Goal: Information Seeking & Learning: Learn about a topic

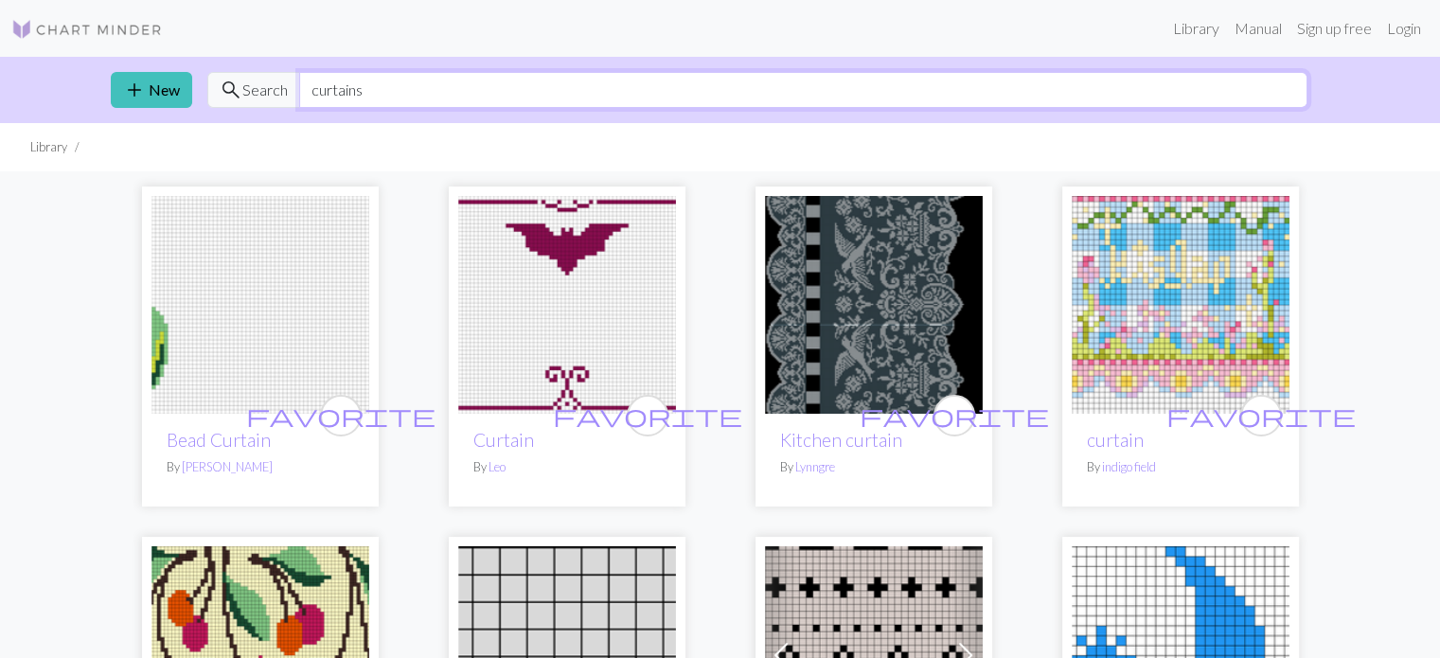
click at [458, 95] on input "curtains" at bounding box center [803, 90] width 1009 height 36
click at [458, 371] on img at bounding box center [874, 305] width 218 height 218
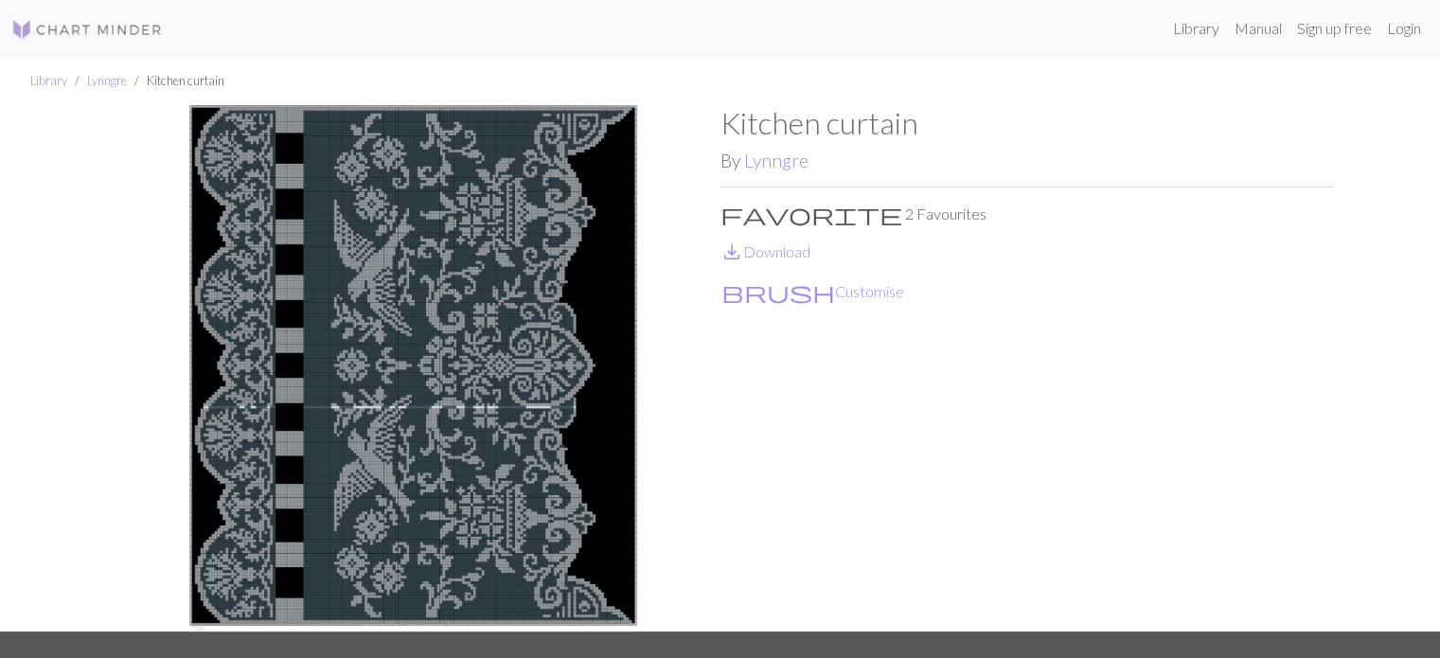
click at [458, 380] on img at bounding box center [414, 368] width 614 height 527
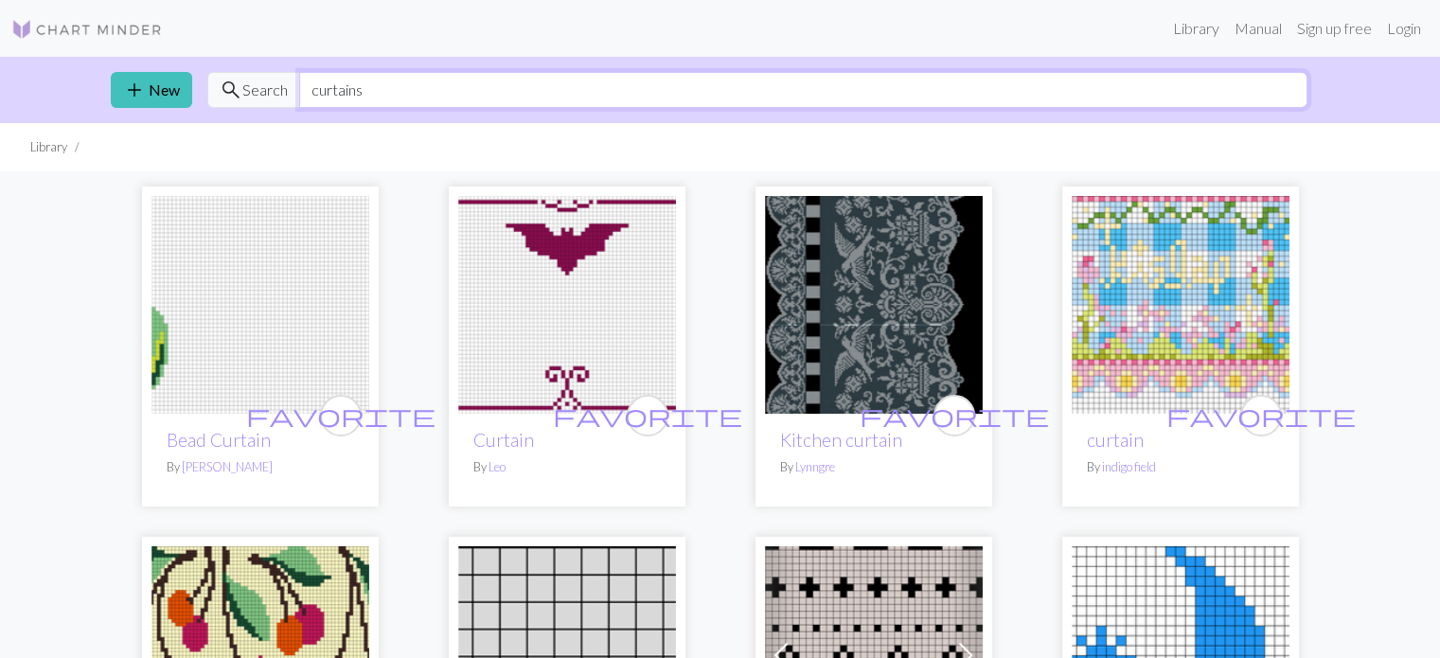
click at [458, 85] on input "curtains" at bounding box center [803, 90] width 1009 height 36
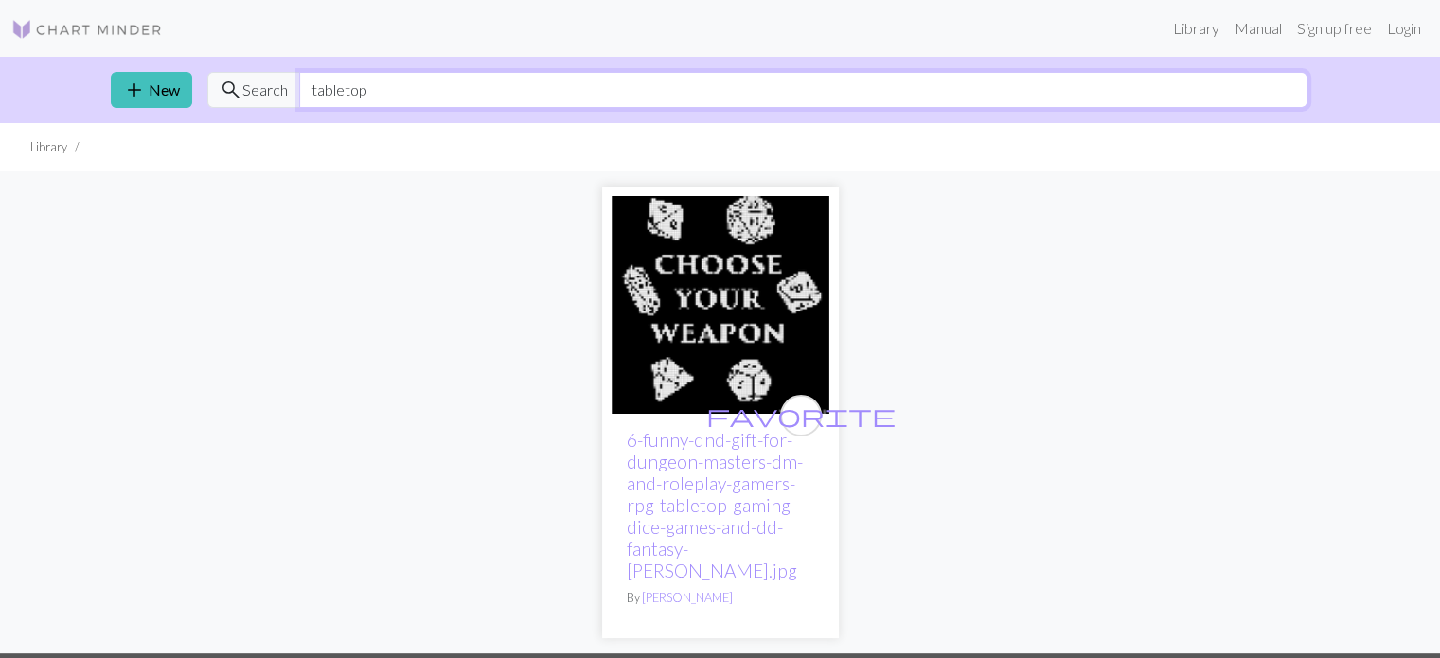
click at [335, 90] on input "tabletop" at bounding box center [803, 90] width 1009 height 36
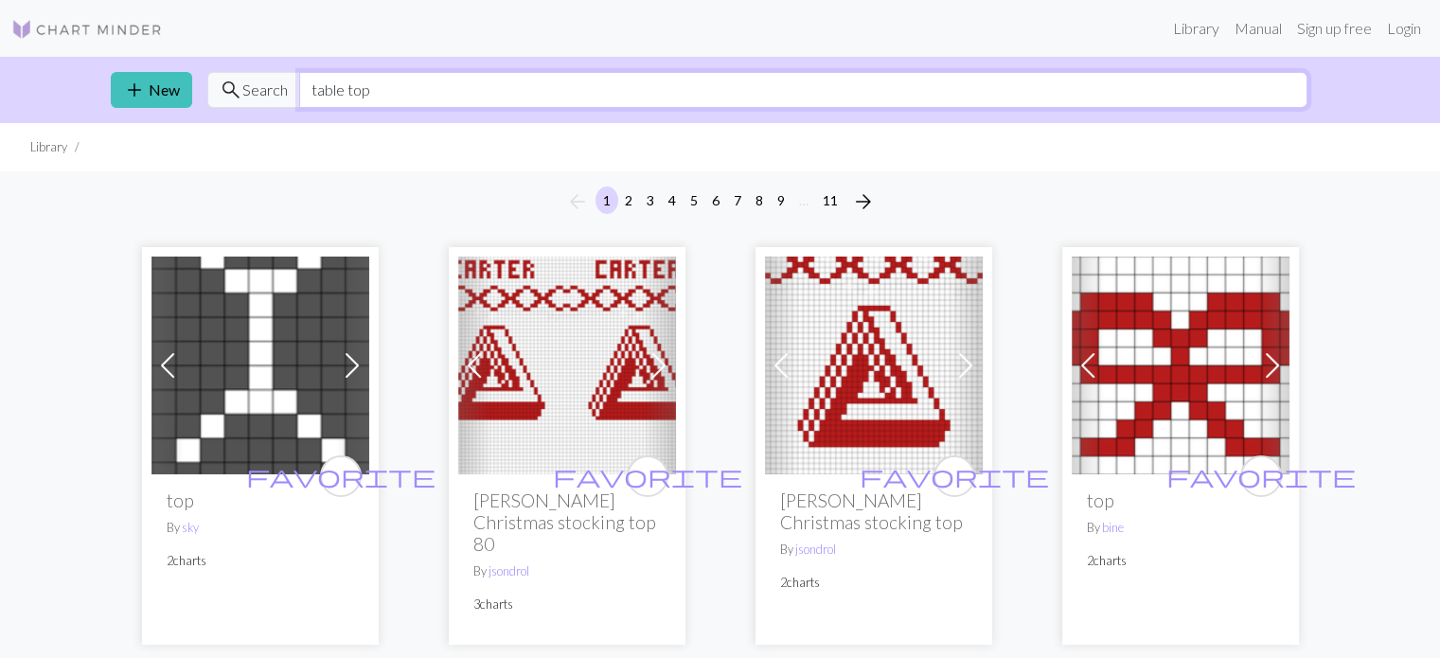
click at [363, 75] on input "table top" at bounding box center [803, 90] width 1009 height 36
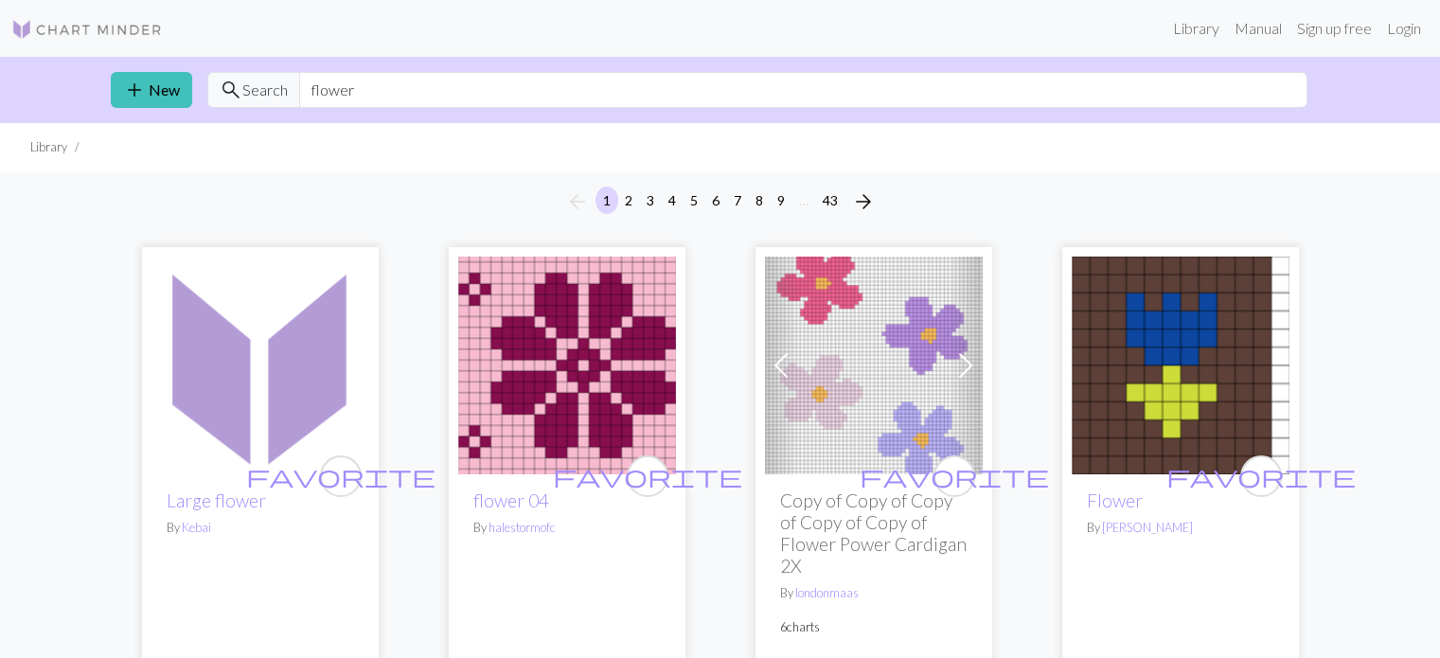
click at [458, 111] on div "add New search Search flower" at bounding box center [721, 90] width 1250 height 66
drag, startPoint x: 552, startPoint y: 111, endPoint x: 495, endPoint y: 94, distance: 59.3
click at [458, 94] on div "add New search Search flower" at bounding box center [721, 90] width 1250 height 66
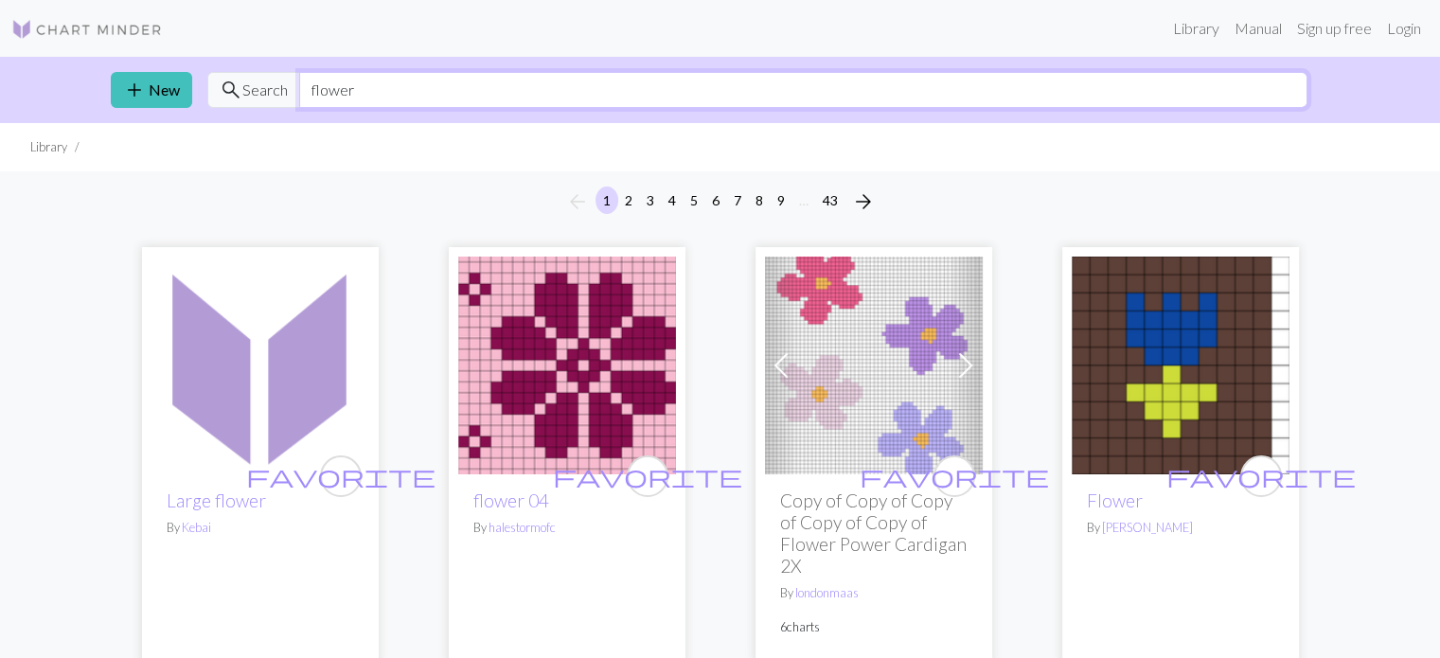
click at [458, 94] on input "flower" at bounding box center [803, 90] width 1009 height 36
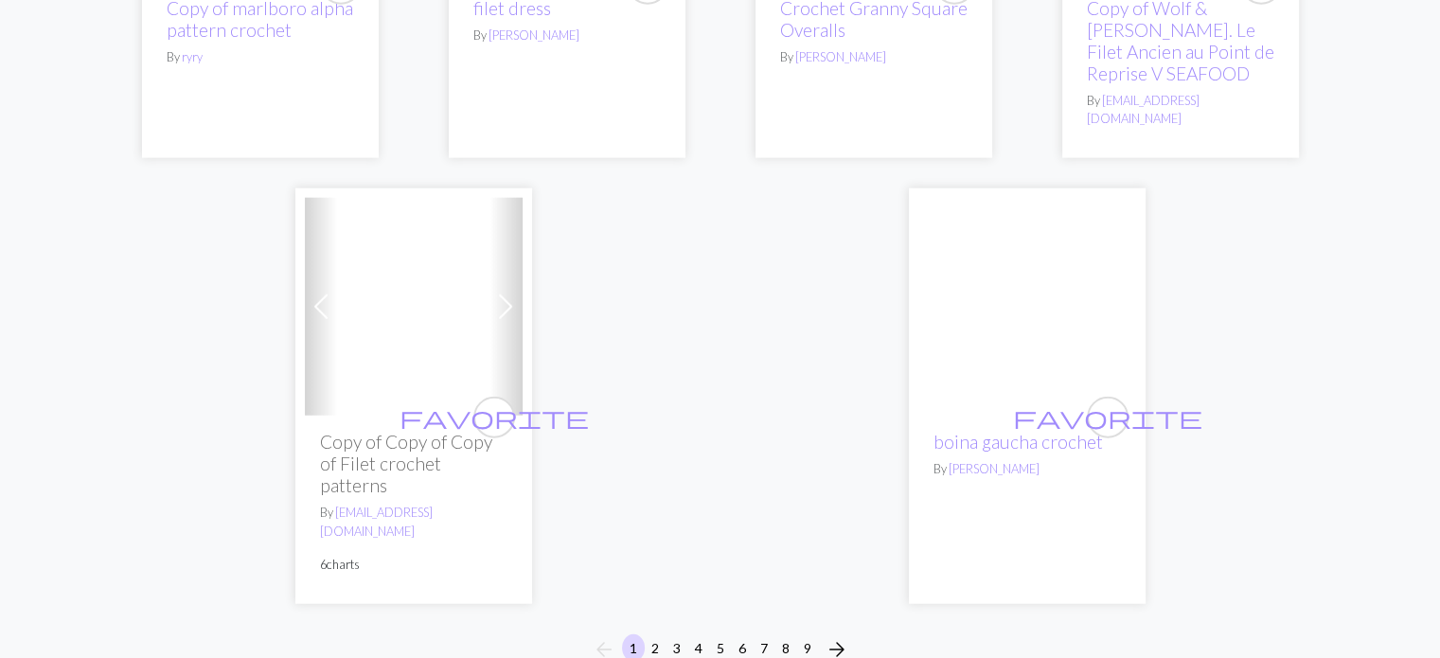
scroll to position [4764, 0]
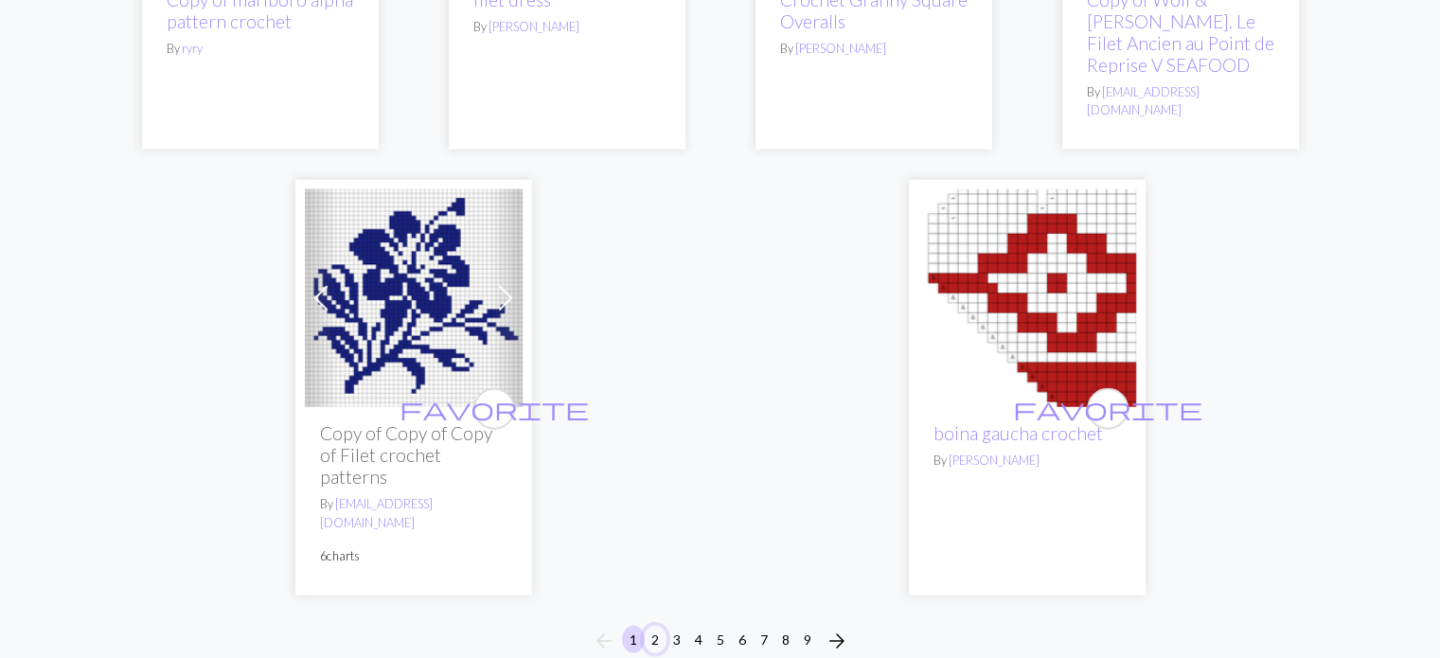
click at [458, 626] on button "2" at bounding box center [655, 639] width 23 height 27
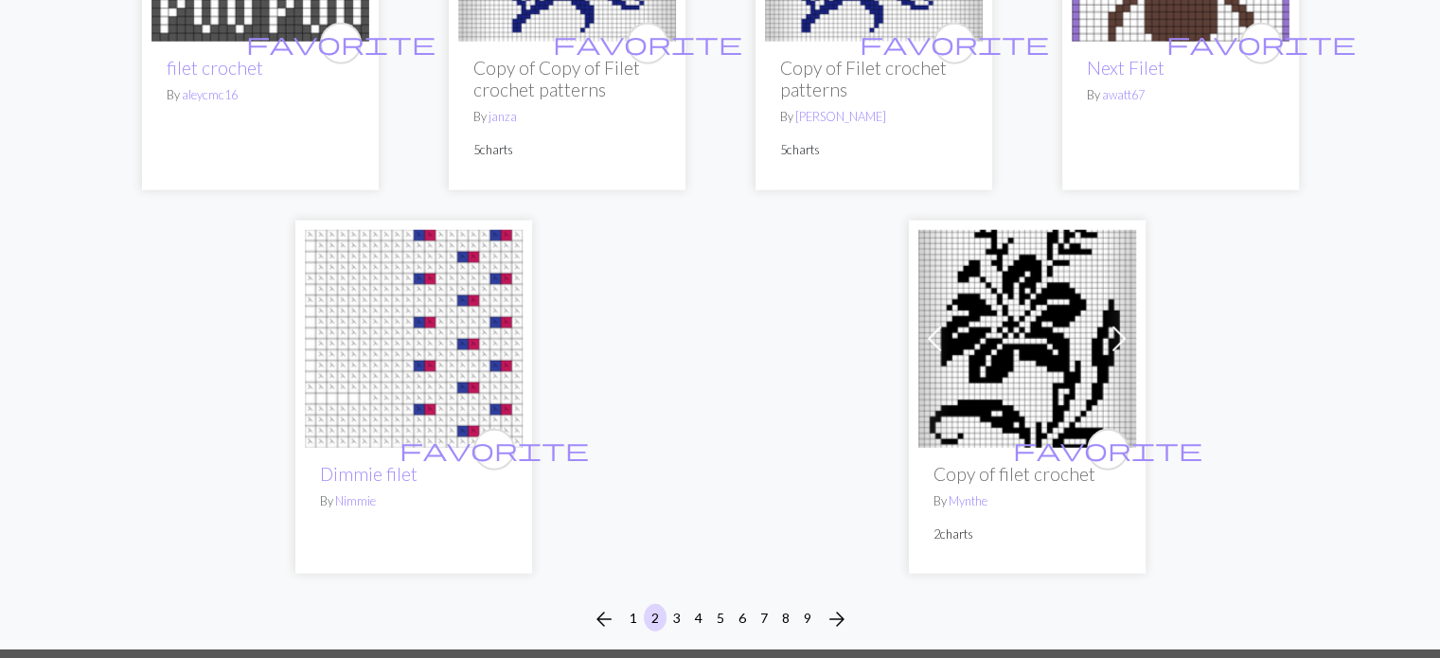
scroll to position [4894, 0]
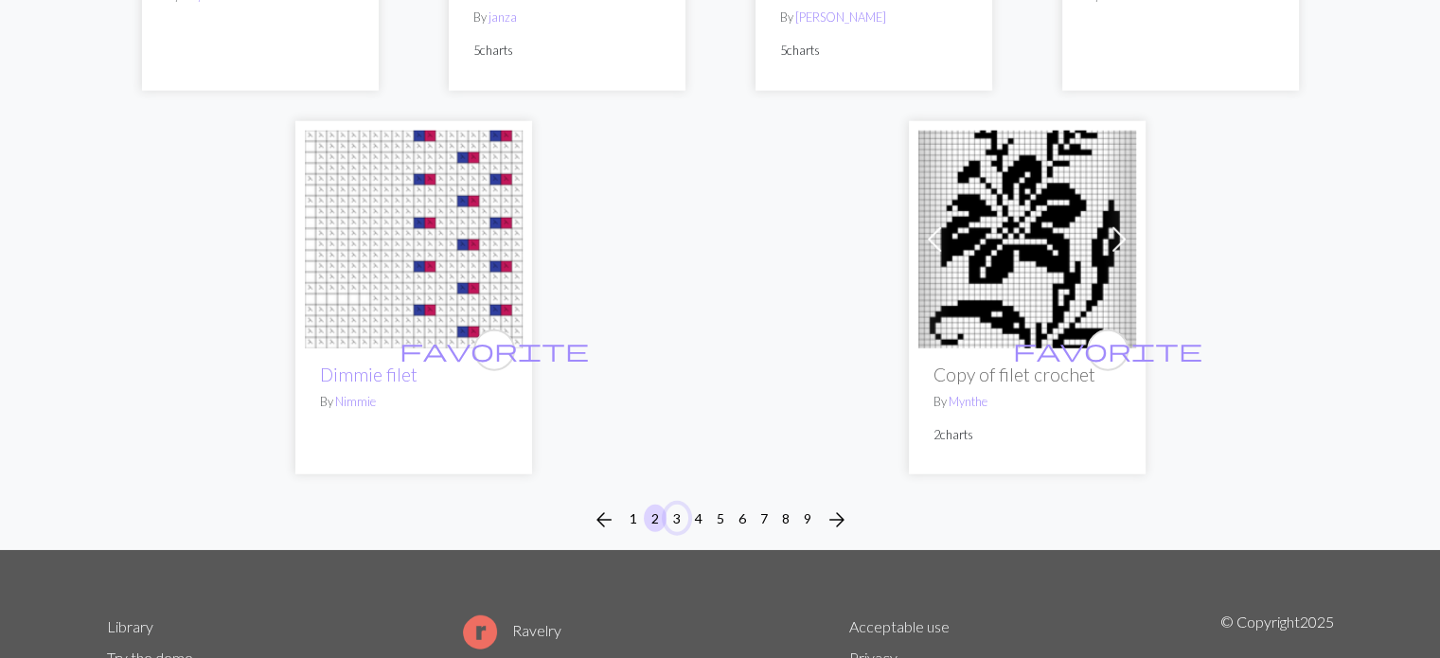
click at [458, 505] on button "3" at bounding box center [677, 518] width 23 height 27
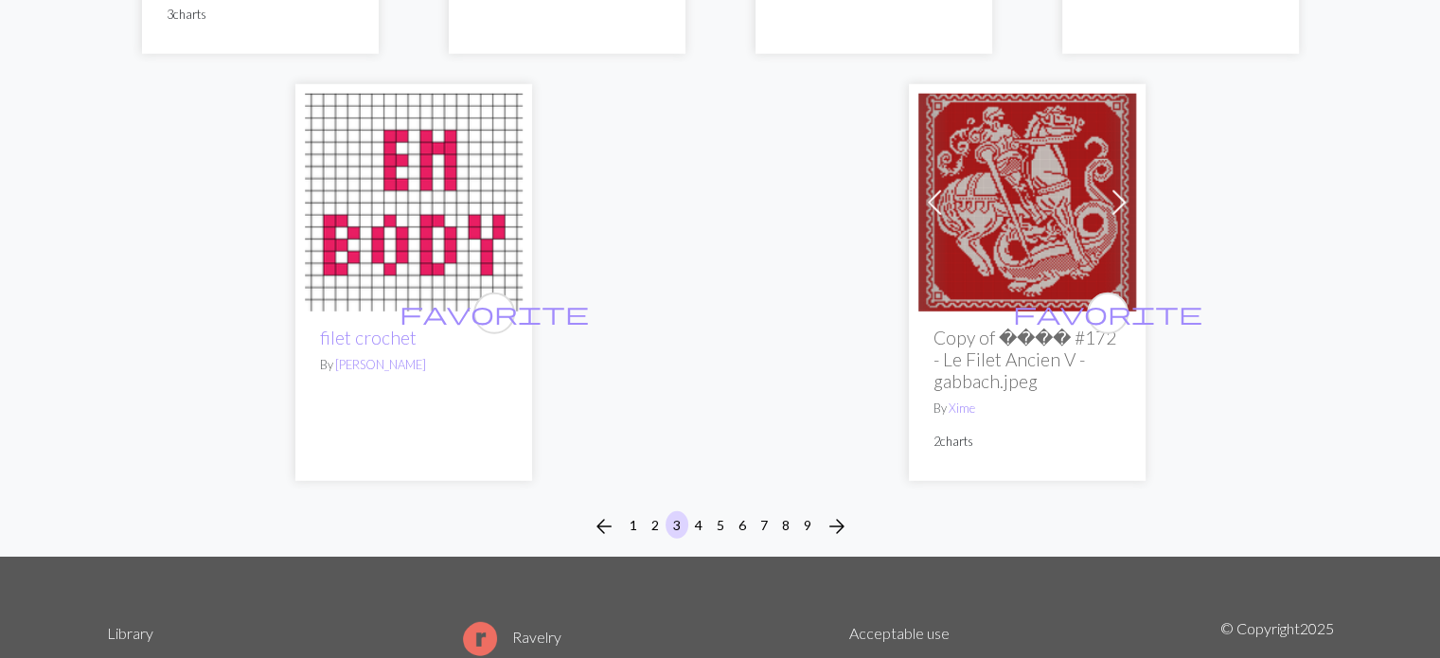
scroll to position [5317, 0]
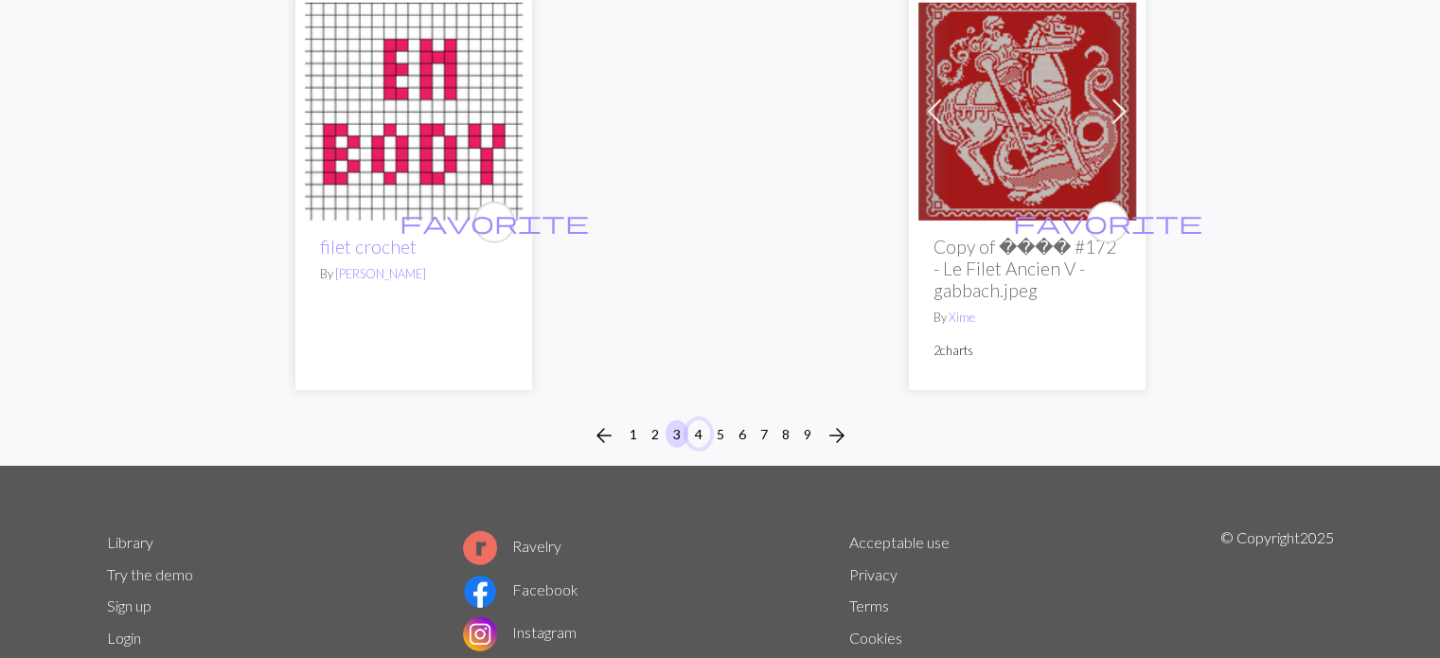
click at [458, 420] on button "4" at bounding box center [699, 433] width 23 height 27
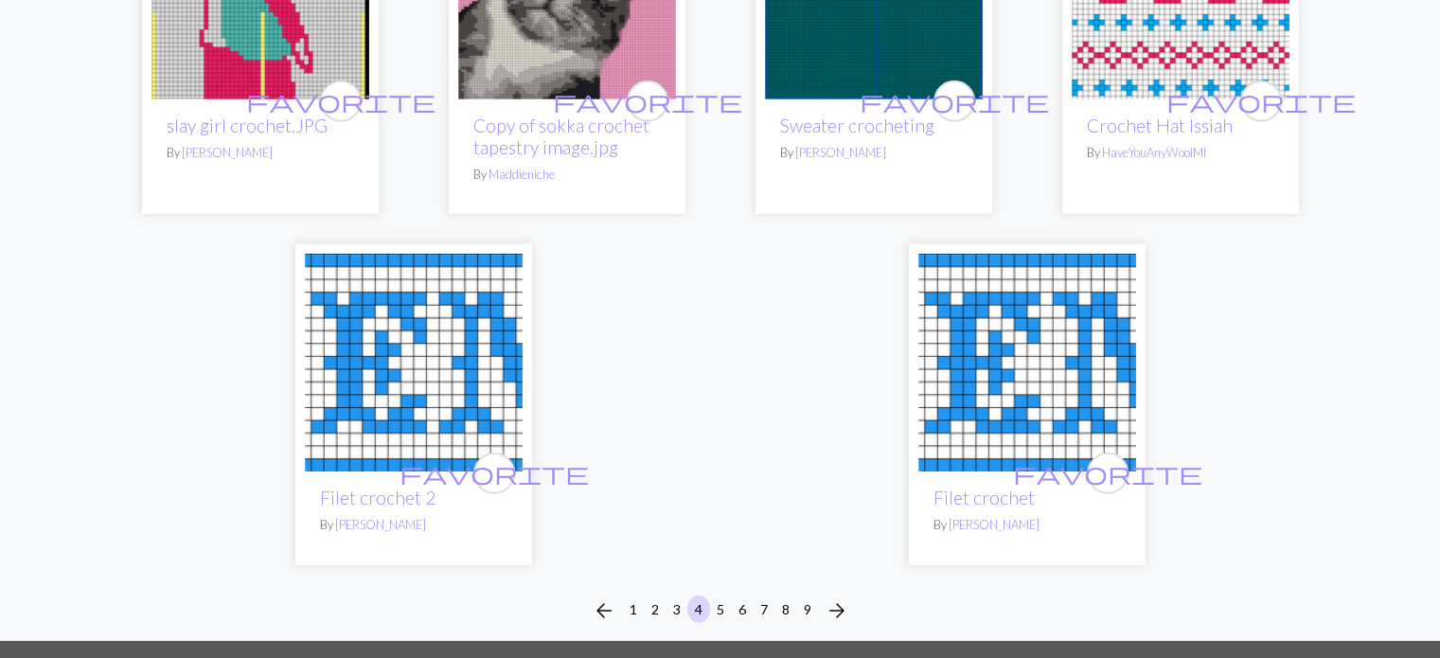
scroll to position [4735, 0]
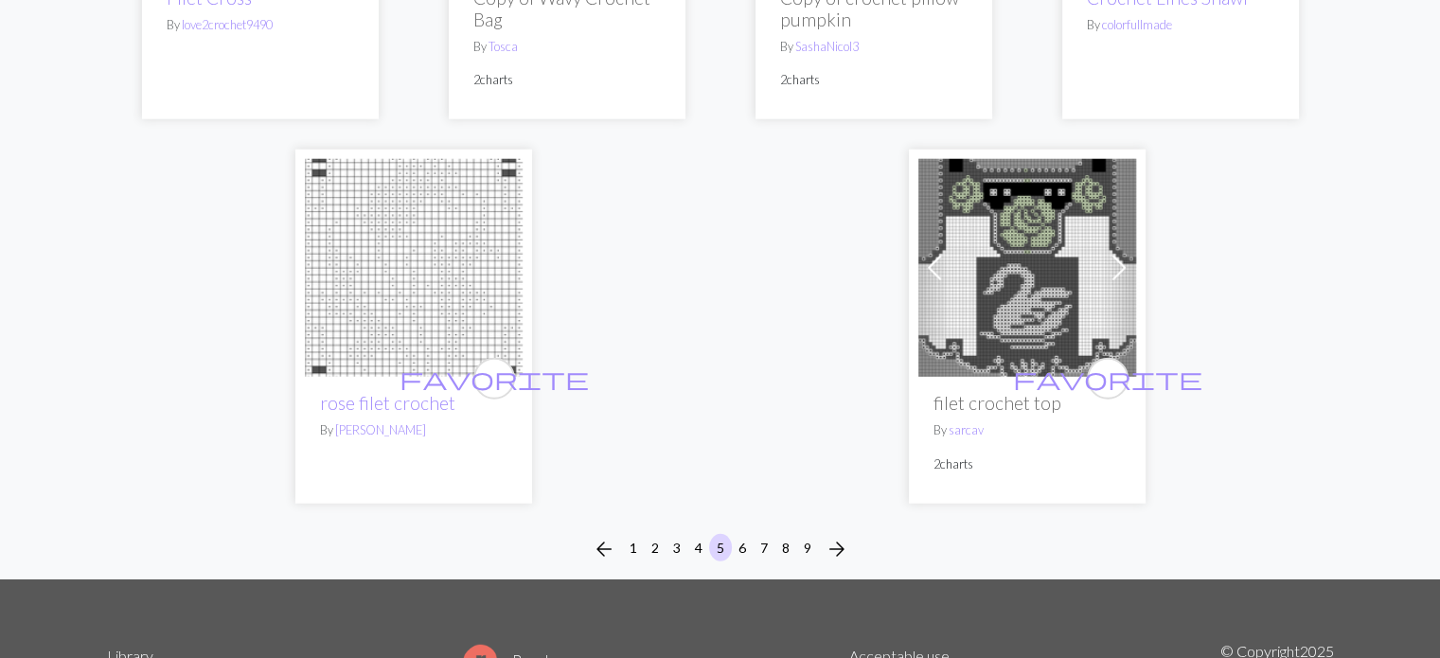
scroll to position [4956, 0]
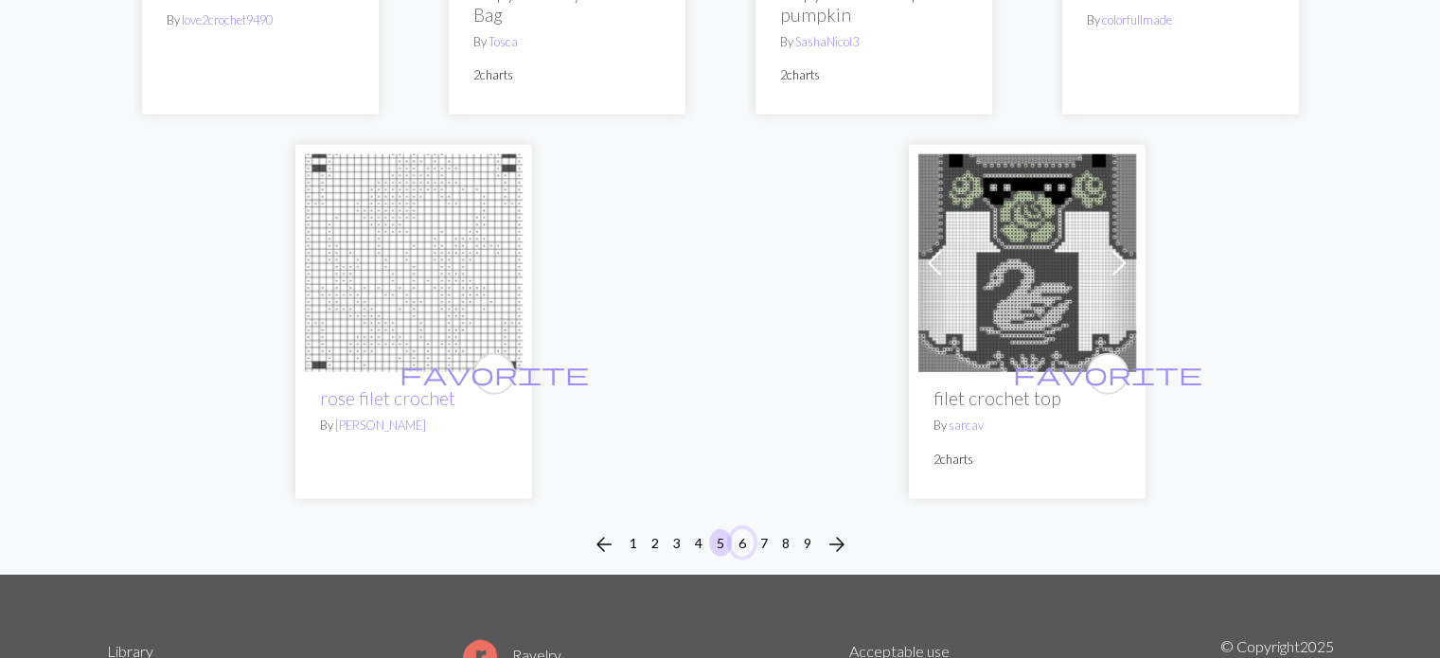
click at [458, 529] on button "6" at bounding box center [742, 542] width 23 height 27
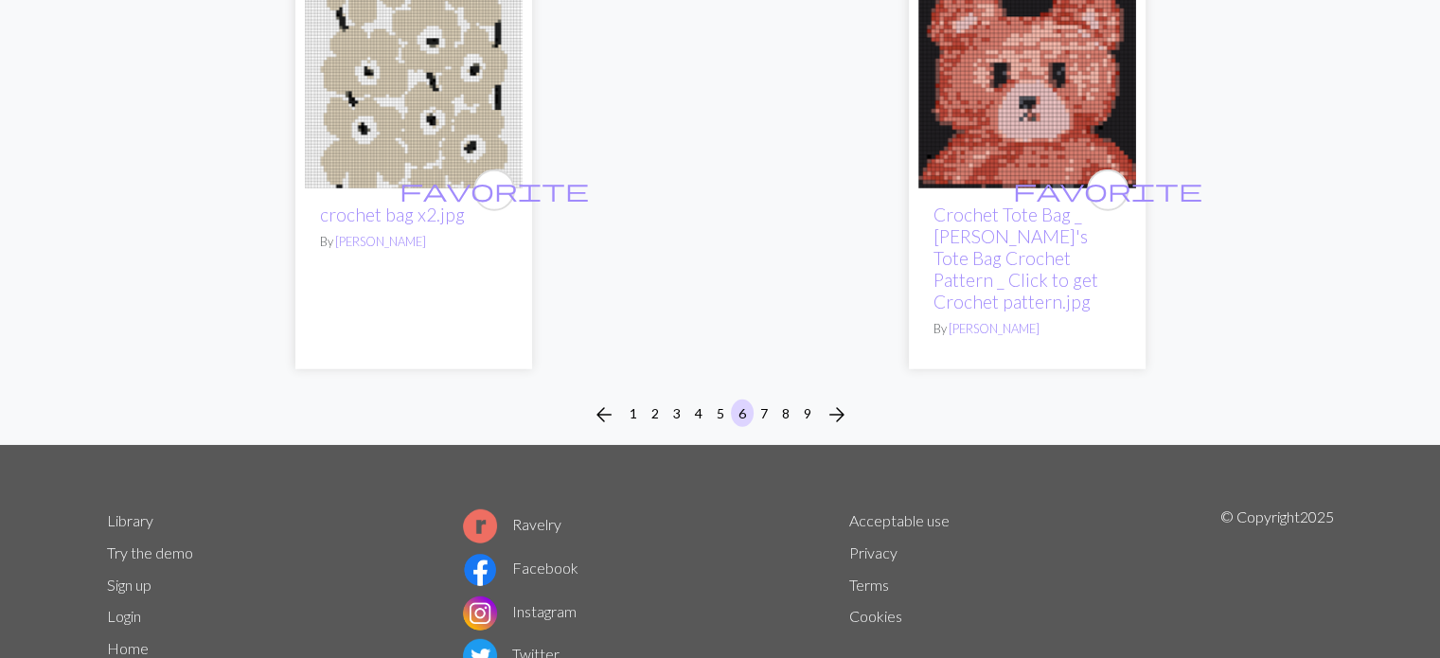
scroll to position [5182, 0]
click at [458, 400] on button "7" at bounding box center [764, 413] width 23 height 27
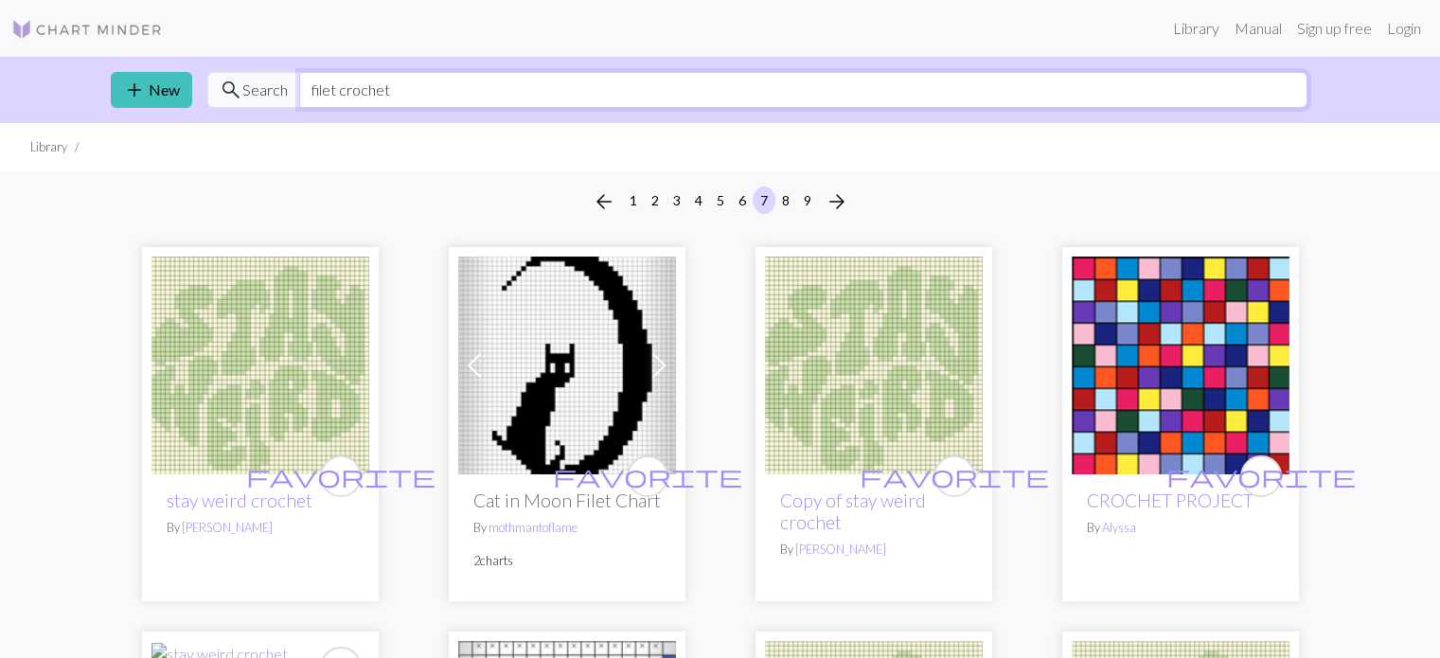
click at [303, 86] on input "filet crochet" at bounding box center [803, 90] width 1009 height 36
type input "flower filet crochet"
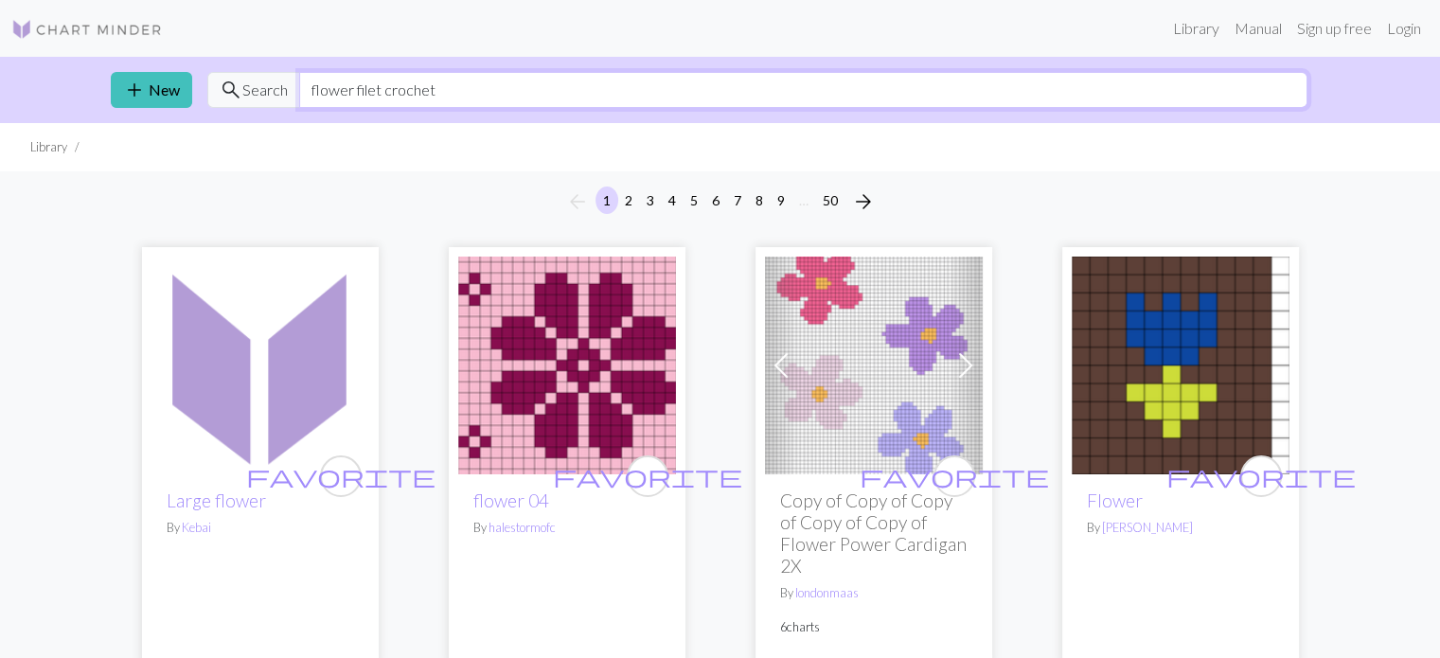
scroll to position [28, 0]
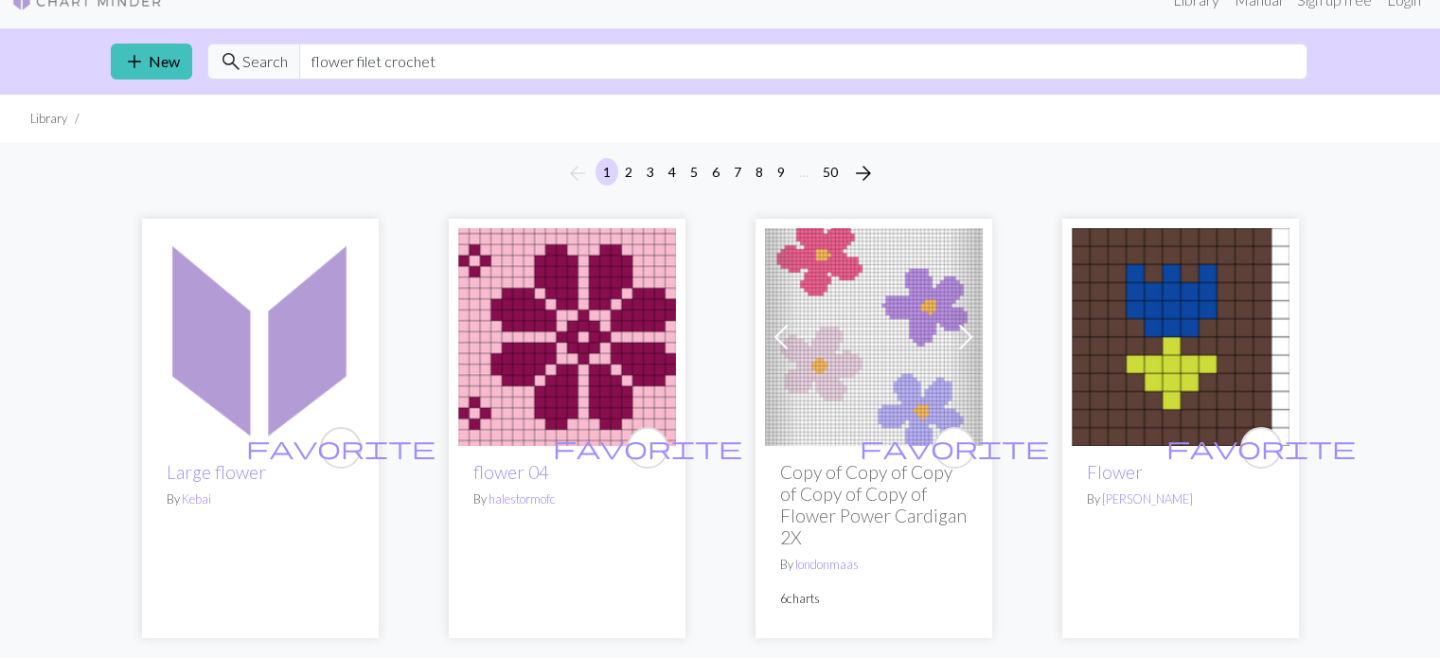
click at [275, 480] on h2 "Large flower" at bounding box center [261, 472] width 188 height 22
click at [256, 452] on div "favorite Large flower By Kebai" at bounding box center [261, 542] width 218 height 192
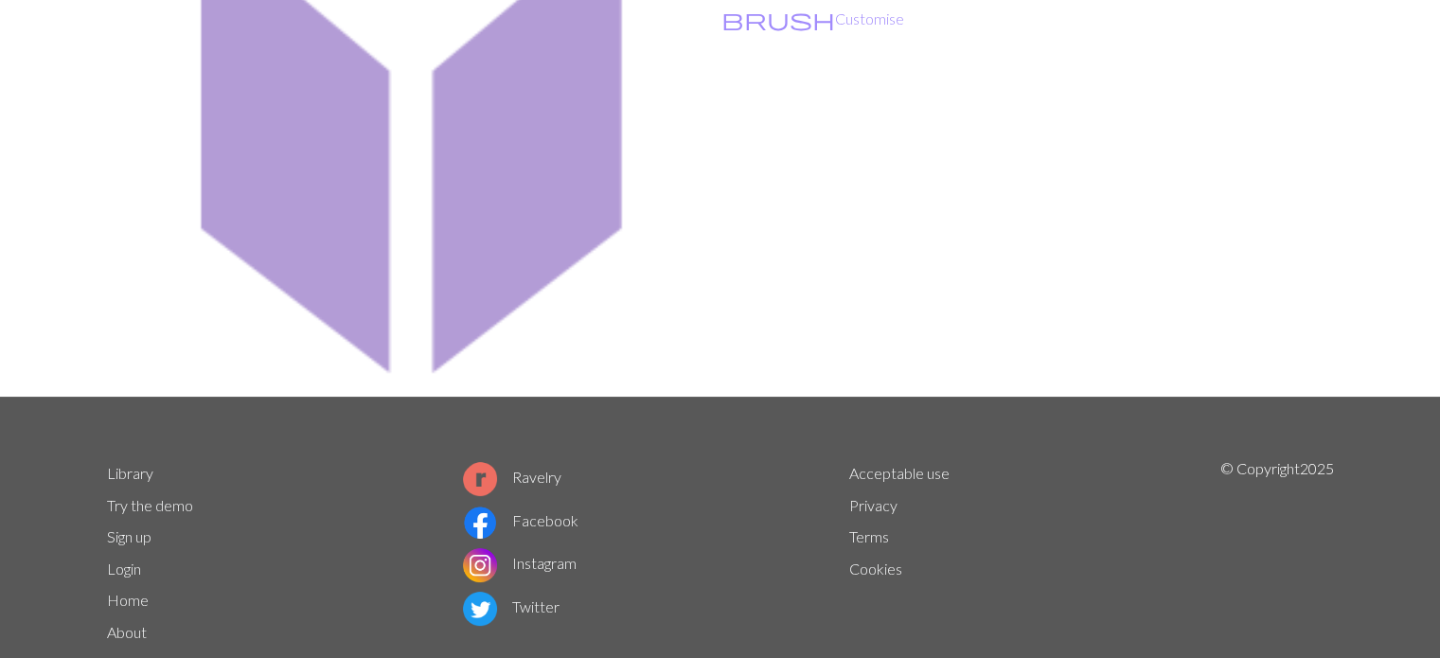
scroll to position [235, 0]
